Goal: Check status

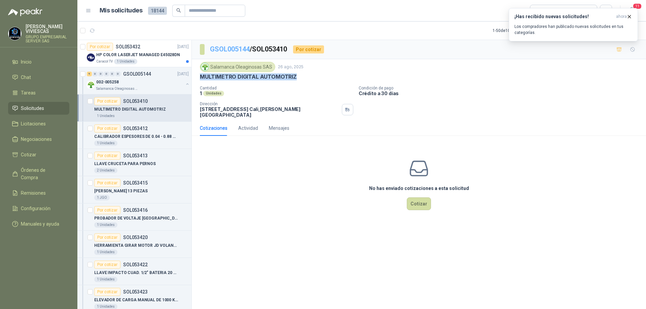
click at [239, 50] on link "GSOL005144" at bounding box center [230, 49] width 40 height 8
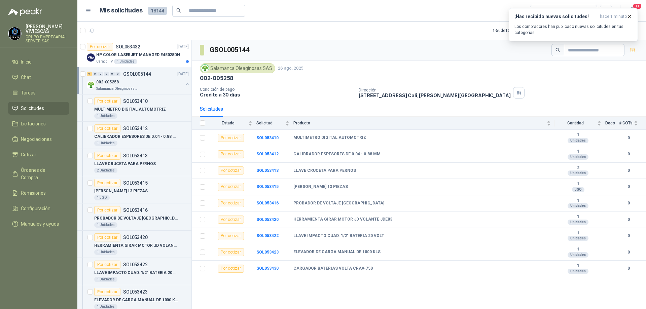
click at [153, 89] on div "Salamanca Oleaginosas SAS" at bounding box center [139, 88] width 87 height 5
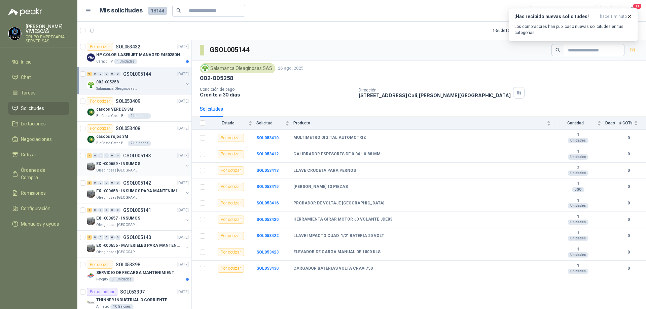
click at [144, 167] on div "EX -000659 - INSUMOS" at bounding box center [139, 164] width 87 height 8
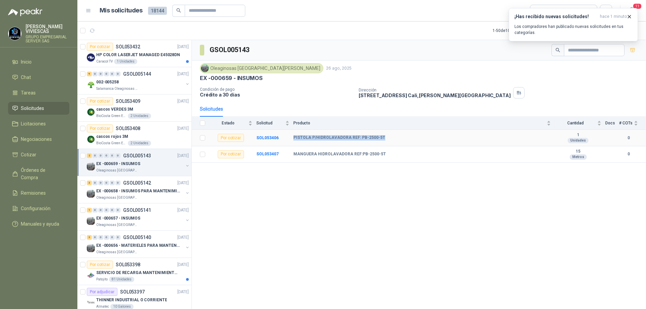
drag, startPoint x: 382, startPoint y: 137, endPoint x: 291, endPoint y: 138, distance: 91.2
click at [291, 138] on tr "Por cotizar SOL053406 PISTOLA P/HIDROLAVADORA REF: PB-2500-5T 1 Unidades 0" at bounding box center [419, 138] width 454 height 16
copy tr "PISTOLA P/HIDROLAVADORA REF: PB-2500-5T"
drag, startPoint x: 289, startPoint y: 156, endPoint x: 383, endPoint y: 154, distance: 94.5
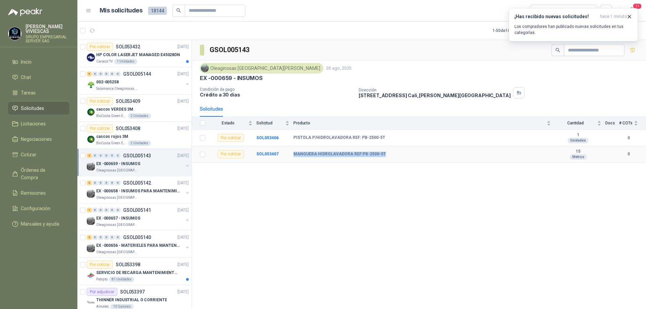
click at [383, 154] on tr "Por cotizar SOL053407 MANGUERA HIDROLAVADORA REF:PB-2500-5T 15 Metros 0" at bounding box center [419, 154] width 454 height 16
copy tr "MANGUERA HIDROLAVADORA REF:PB-2500-5T"
